Goal: Use online tool/utility: Use online tool/utility

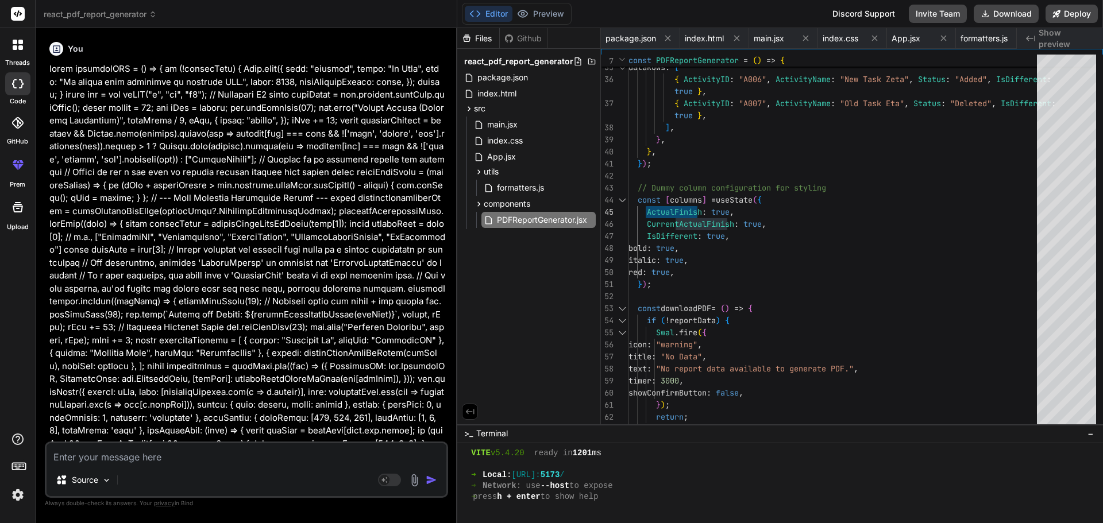
scroll to position [9385, 0]
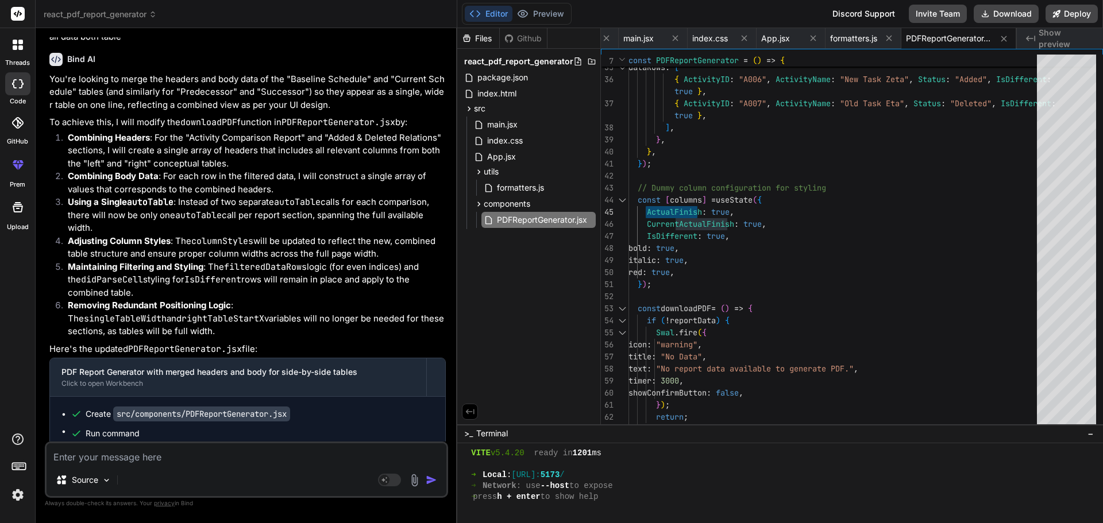
click at [114, 462] on textarea at bounding box center [247, 453] width 400 height 21
paste textarea "function formatValueBasedOnType(value) { const date = new Date(value) if (typeo…"
type textarea "function formatValueBasedOnType(value) { const date = new Date(value) if (typeo…"
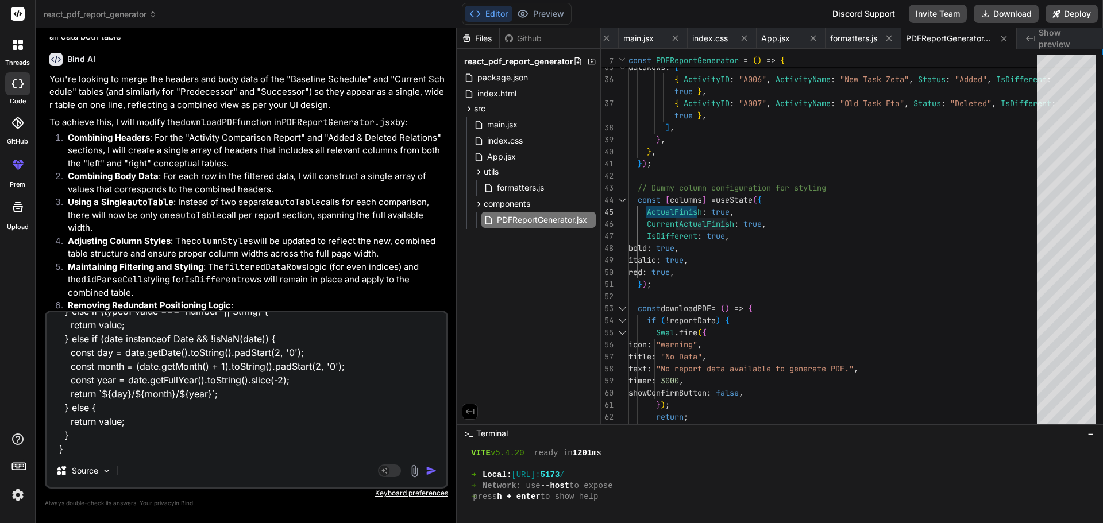
type textarea "x"
type textarea "function formatValueBasedOnType(value) { const date = new Date(value) if (typeo…"
type textarea "x"
type textarea "function formatValueBasedOnType(value) { const date = new Date(value) if (typeo…"
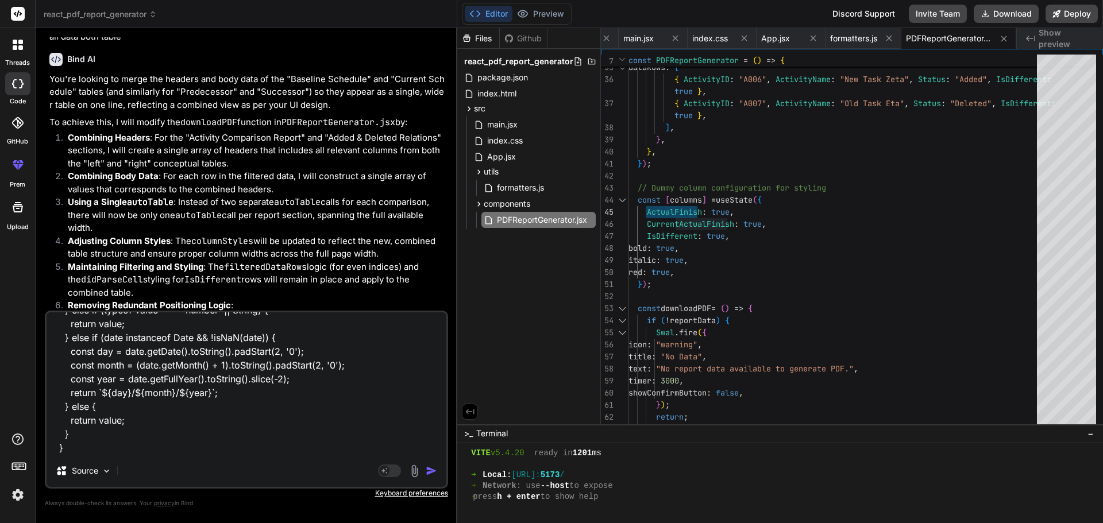
type textarea "x"
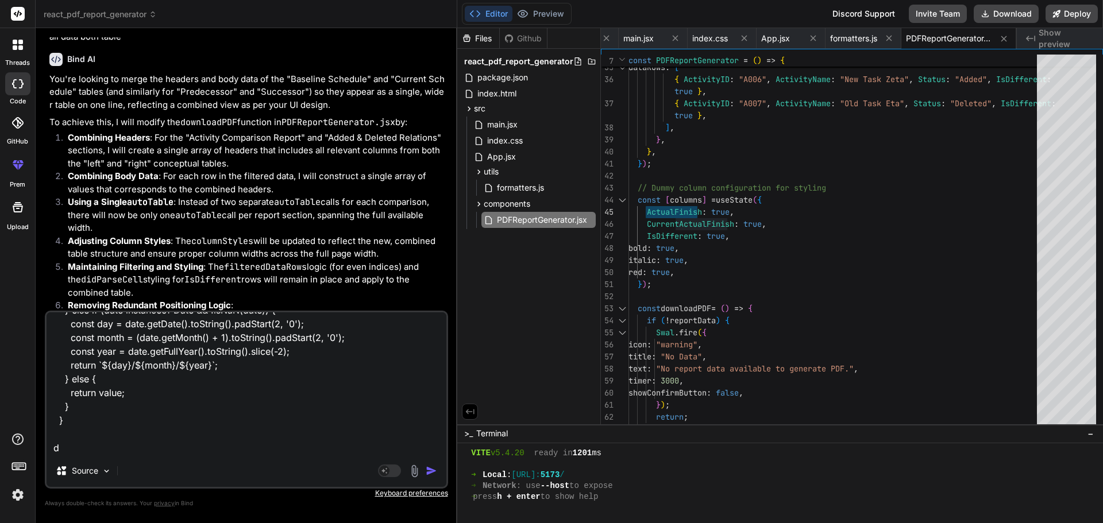
type textarea "function formatValueBasedOnType(value) { const date = new Date(value) if (typeo…"
type textarea "x"
type textarea "function formatValueBasedOnType(value) { const date = new Date(value) if (typeo…"
type textarea "x"
type textarea "function formatValueBasedOnType(value) { const date = new Date(value) if (typeo…"
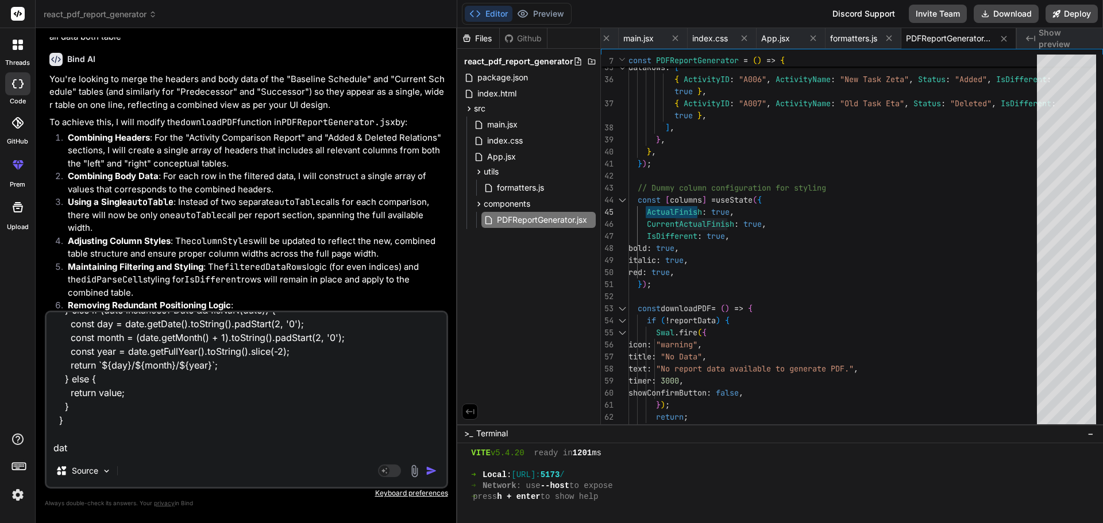
type textarea "x"
type textarea "function formatValueBasedOnType(value) { const date = new Date(value) if (typeo…"
type textarea "x"
type textarea "function formatValueBasedOnType(value) { const date = new Date(value) if (typeo…"
type textarea "x"
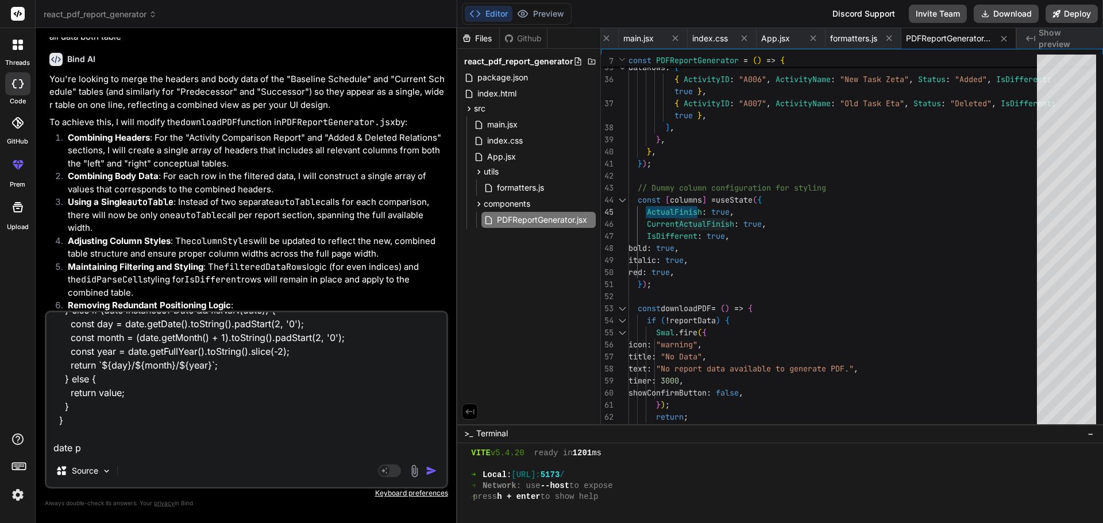
type textarea "function formatValueBasedOnType(value) { const date = new Date(value) if (typeo…"
type textarea "x"
type textarea "function formatValueBasedOnType(value) { const date = new Date(value) if (typeo…"
type textarea "x"
type textarea "function formatValueBasedOnType(value) { const date = new Date(value) if (typeo…"
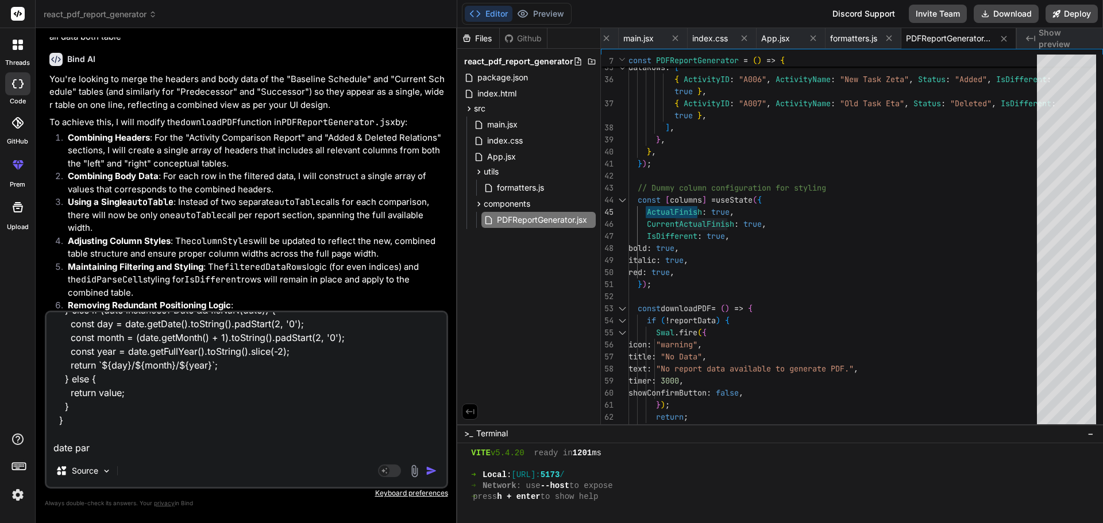
type textarea "x"
type textarea "function formatValueBasedOnType(value) { const date = new Date(value) if (typeo…"
type textarea "x"
type textarea "function formatValueBasedOnType(value) { const date = new Date(value) if (typeo…"
type textarea "x"
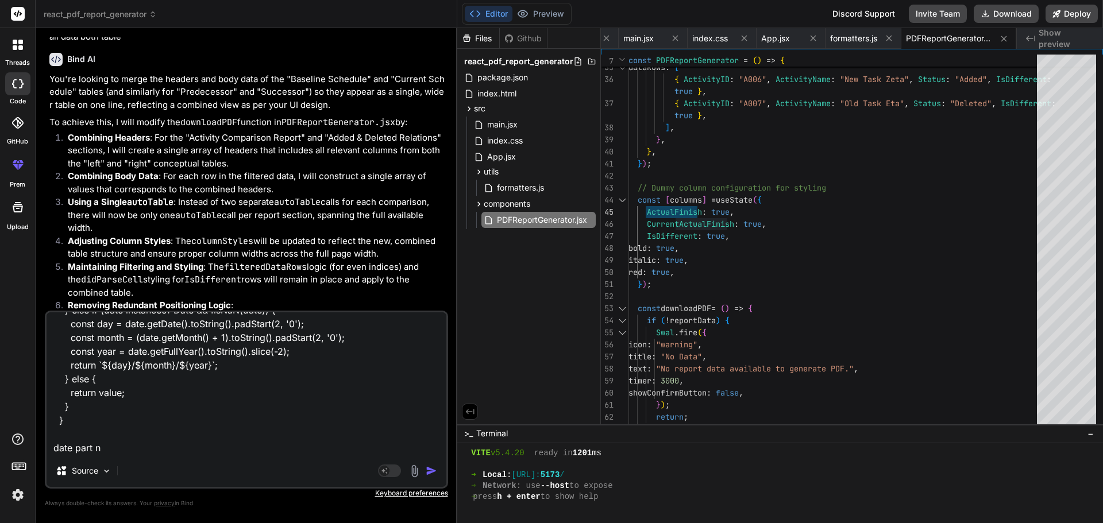
type textarea "function formatValueBasedOnType(value) { const date = new Date(value) if (typeo…"
type textarea "x"
type textarea "function formatValueBasedOnType(value) { const date = new Date(value) if (typeo…"
type textarea "x"
type textarea "function formatValueBasedOnType(value) { const date = new Date(value) if (typeo…"
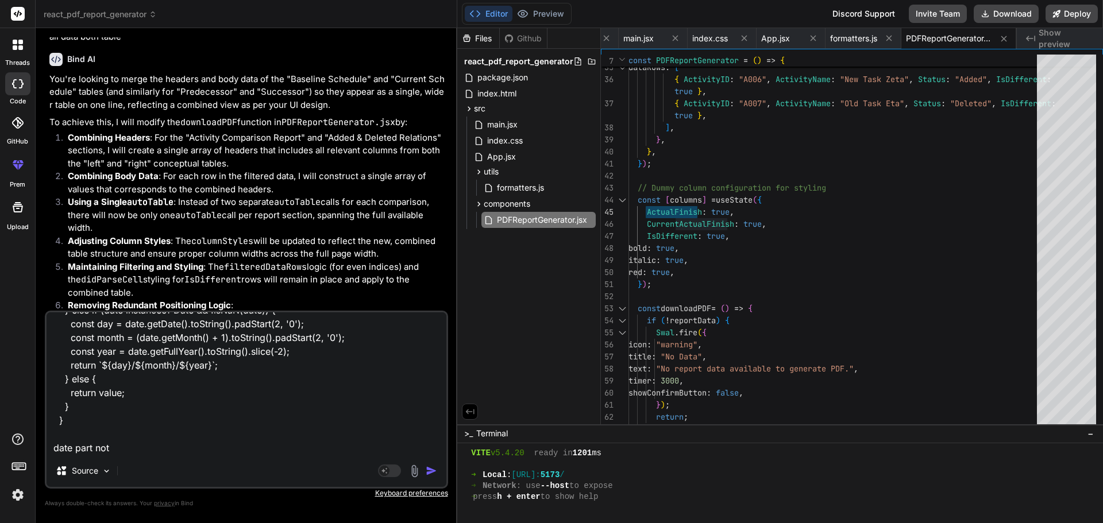
type textarea "x"
type textarea "function formatValueBasedOnType(value) { const date = new Date(value) if (typeo…"
type textarea "x"
type textarea "function formatValueBasedOnType(value) { const date = new Date(value) if (typeo…"
type textarea "x"
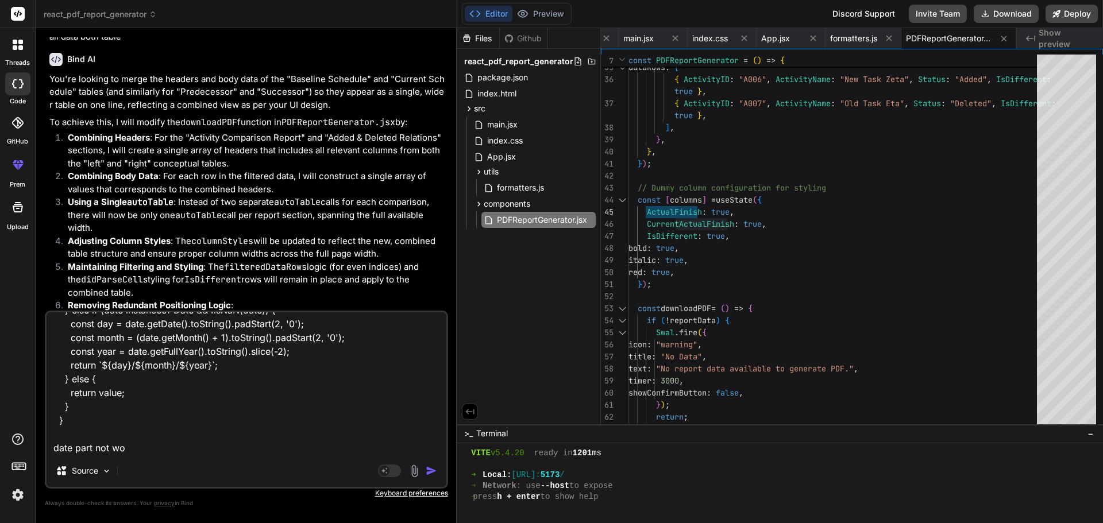
type textarea "function formatValueBasedOnType(value) { const date = new Date(value) if (typeo…"
type textarea "x"
type textarea "function formatValueBasedOnType(value) { const date = new Date(value) if (typeo…"
type textarea "x"
type textarea "function formatValueBasedOnType(value) { const date = new Date(value) if (typeo…"
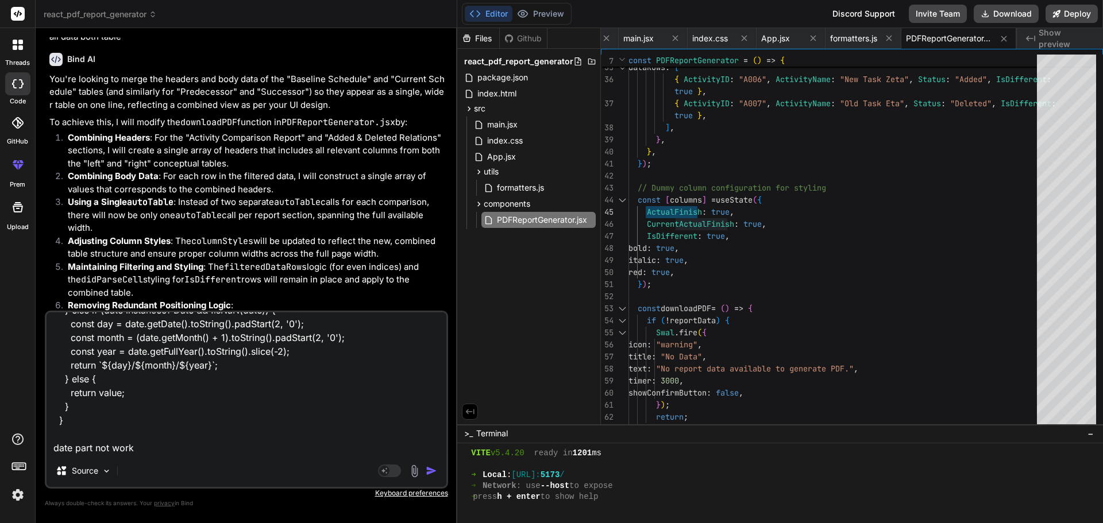
type textarea "x"
type textarea "function formatValueBasedOnType(value) { const date = new Date(value) if (typeo…"
type textarea "x"
type textarea "function formatValueBasedOnType(value) { const date = new Date(value) if (typeo…"
type textarea "x"
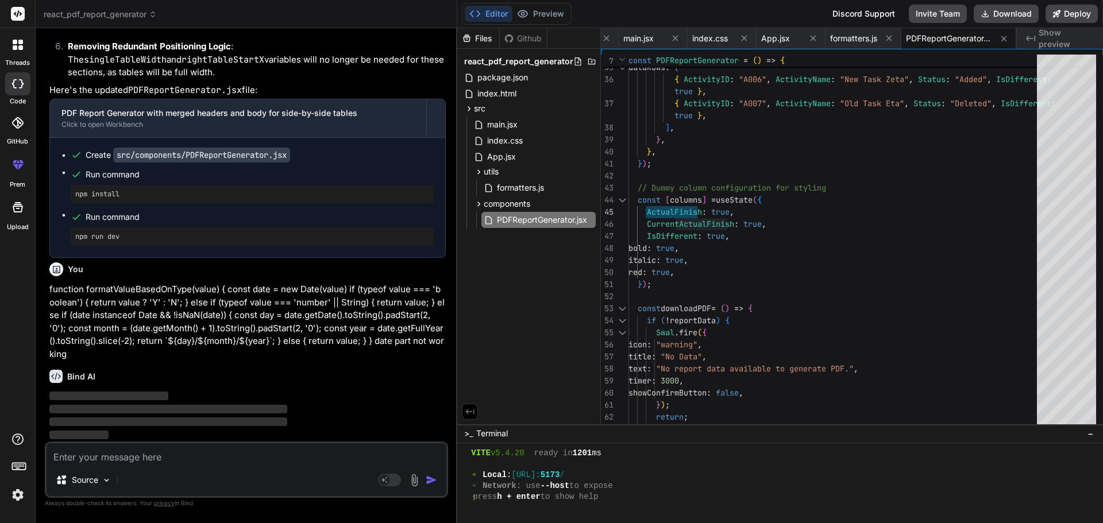
scroll to position [14654, 0]
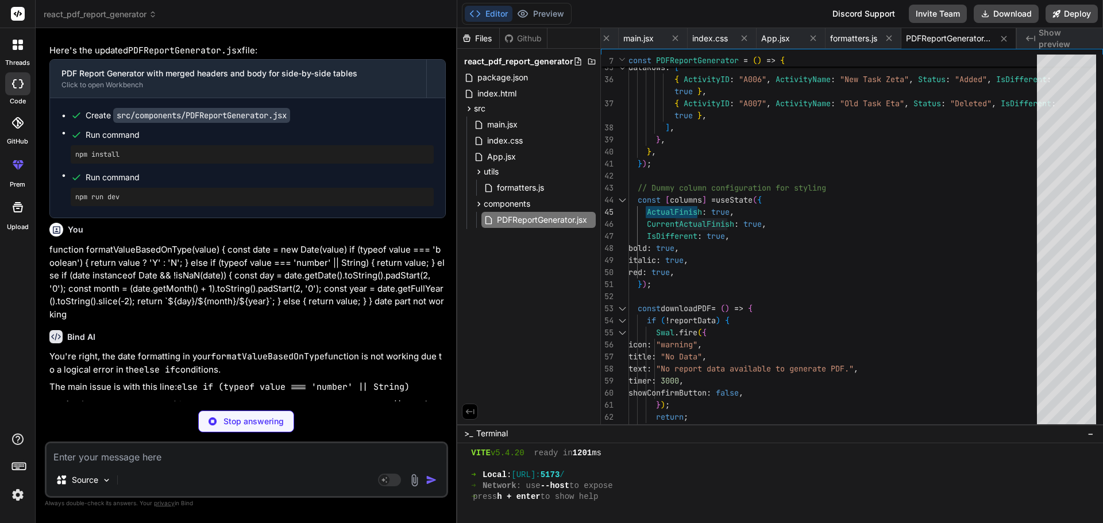
type textarea "x"
type textarea "};"
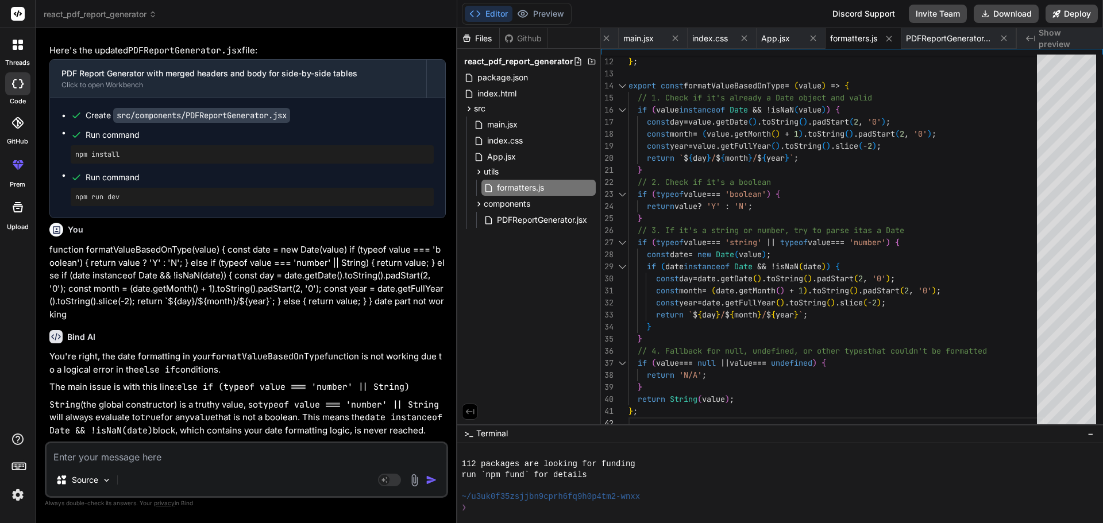
scroll to position [9537, 0]
type textarea "x"
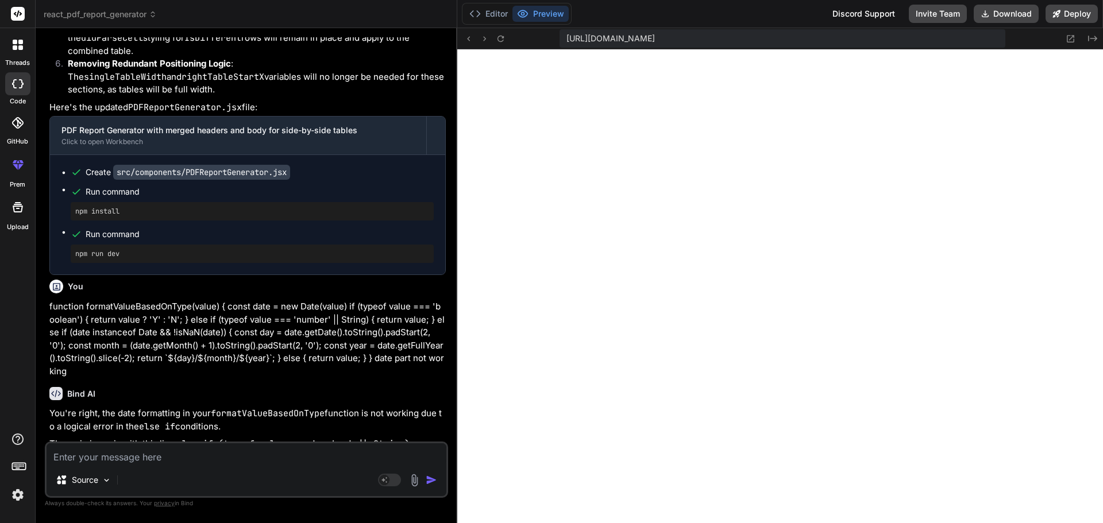
scroll to position [14310, 0]
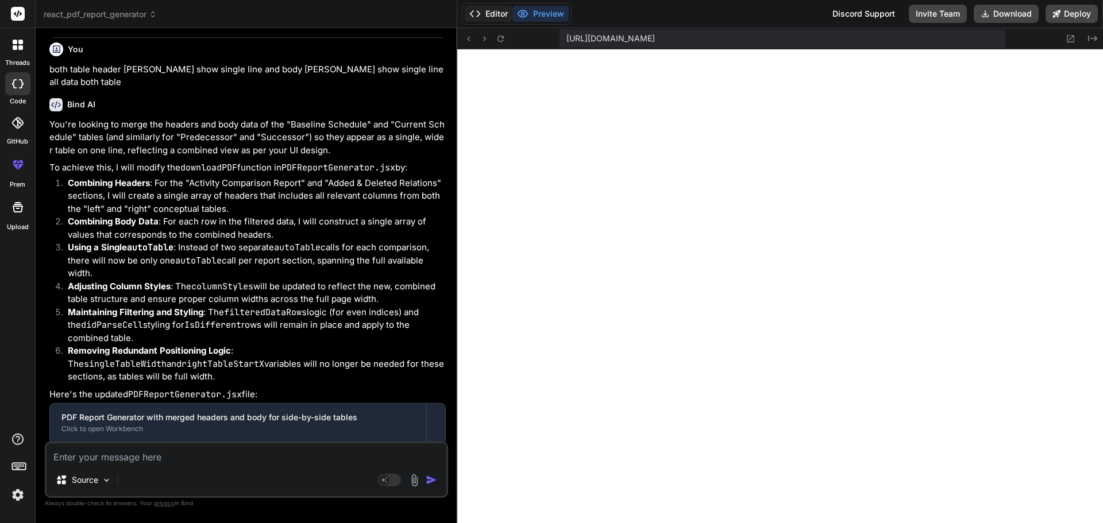
click at [491, 9] on button "Editor" at bounding box center [489, 14] width 48 height 16
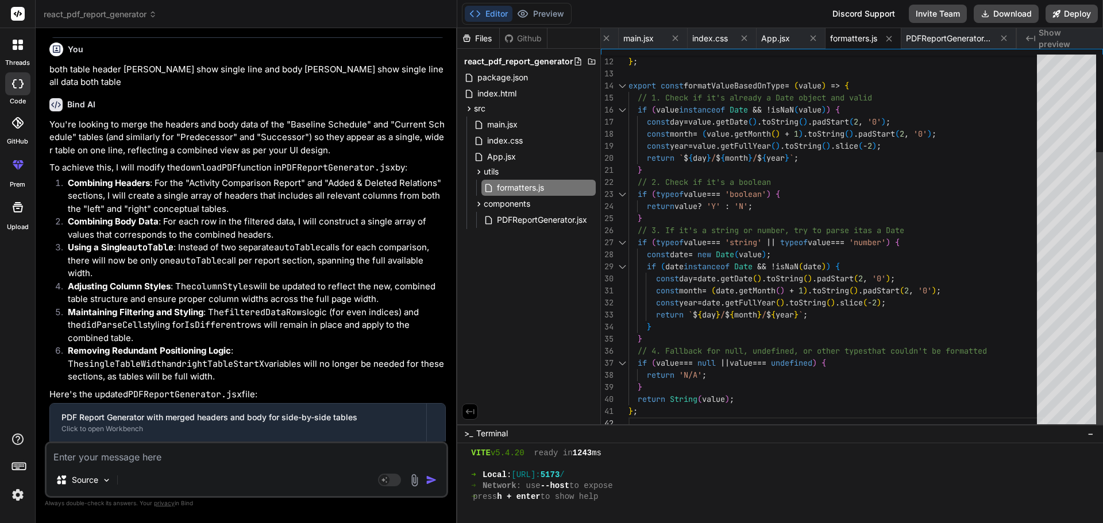
scroll to position [0, 0]
click at [644, 410] on div "} } // 4. Fallback for null, undefined, or other types that couldn't be formatt…" at bounding box center [835, 176] width 415 height 507
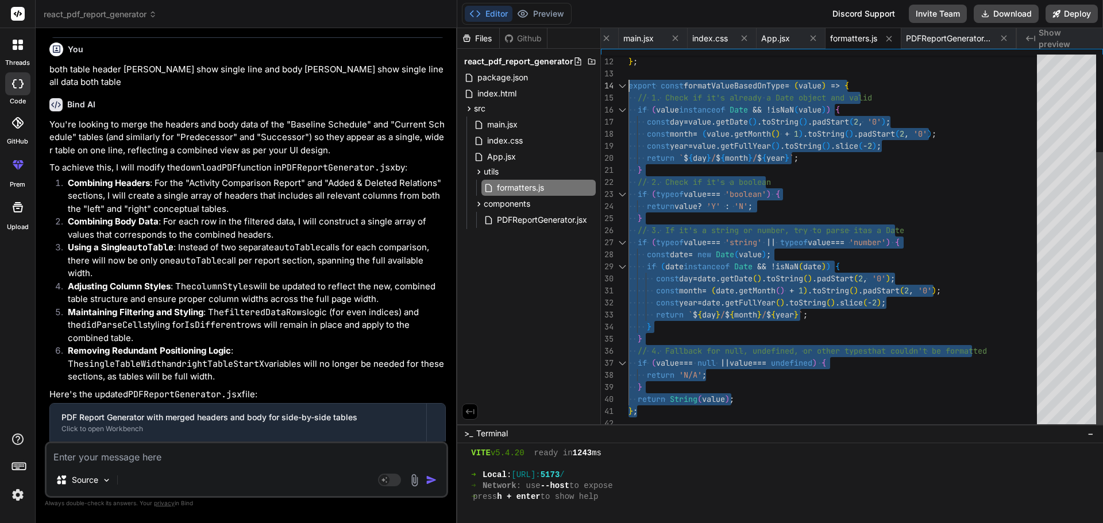
drag, startPoint x: 644, startPoint y: 410, endPoint x: 624, endPoint y: 83, distance: 326.8
click at [628, 83] on div "} } // 4. Fallback for null, undefined, or other types that couldn't be formatt…" at bounding box center [835, 176] width 415 height 507
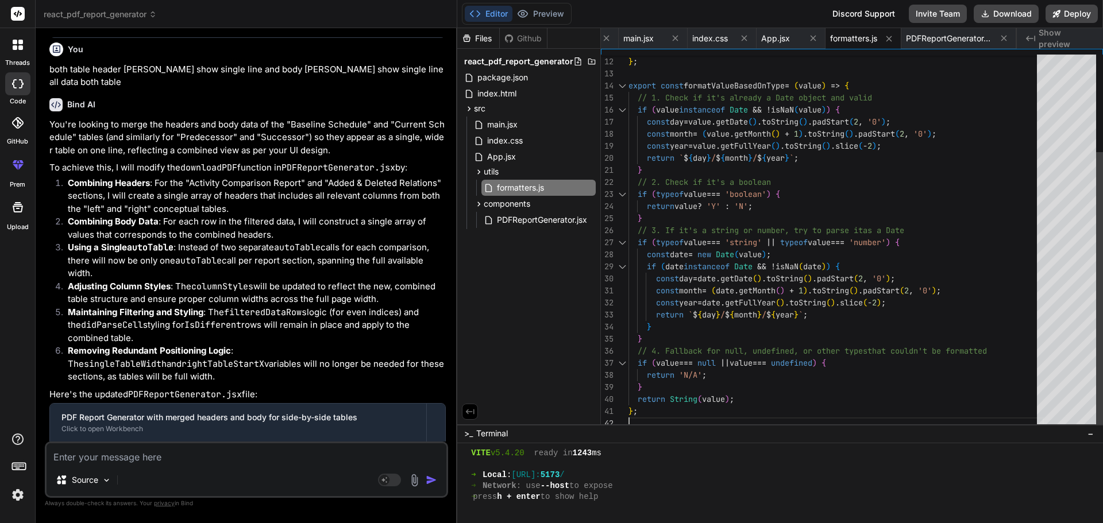
click at [647, 414] on div "} } // 4. Fallback for null, undefined, or other types that couldn't be formatt…" at bounding box center [835, 176] width 415 height 507
click at [647, 412] on div "} } // 4. Fallback for null, undefined, or other types that couldn't be formatt…" at bounding box center [835, 176] width 415 height 507
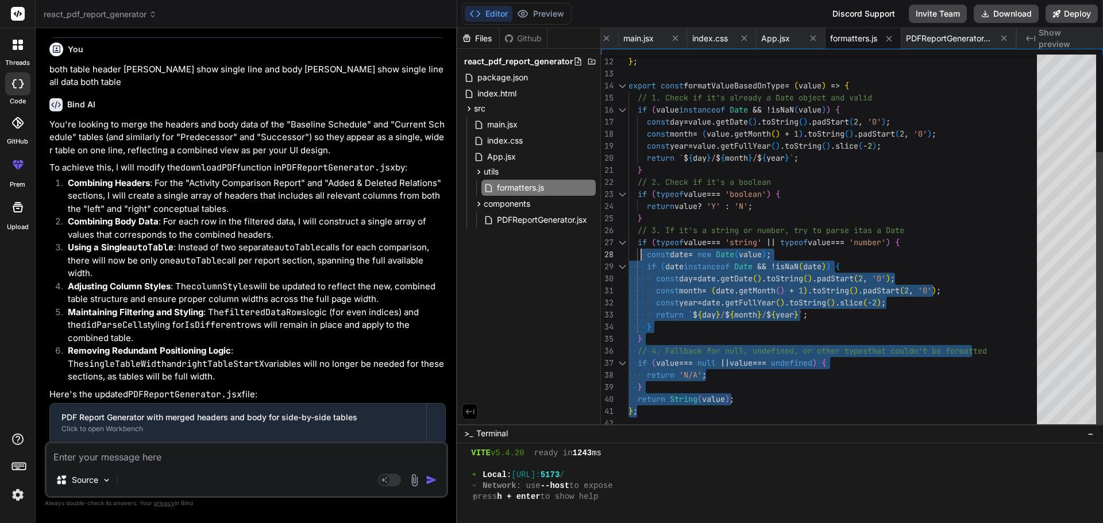
type textarea "return Object.entries(obj).map(([key, value]) => [key, value.columnKeys, value.…"
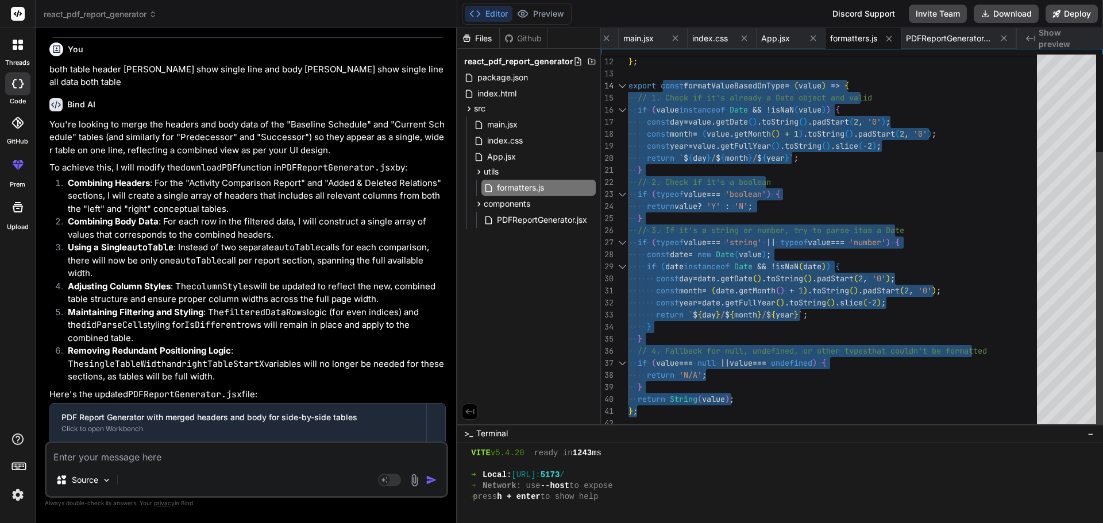
drag, startPoint x: 643, startPoint y: 410, endPoint x: 667, endPoint y: 83, distance: 327.7
click at [667, 83] on div "} } // 4. Fallback for null, undefined, or other types that couldn't be formatt…" at bounding box center [835, 176] width 415 height 507
